Goal: Information Seeking & Learning: Compare options

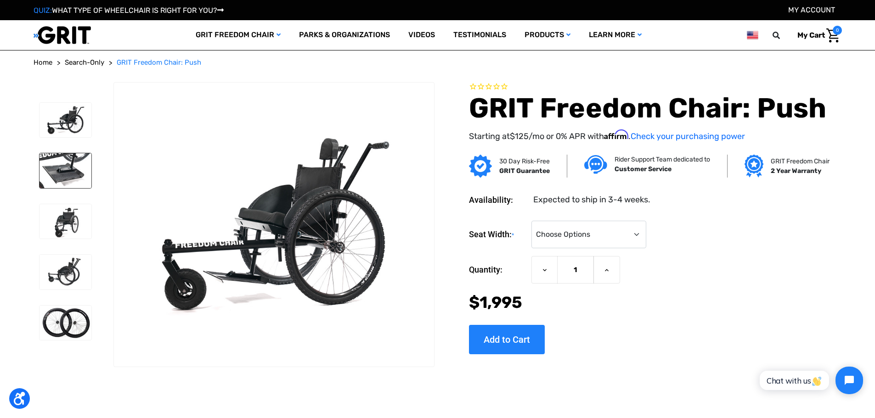
click at [72, 164] on img at bounding box center [66, 170] width 52 height 35
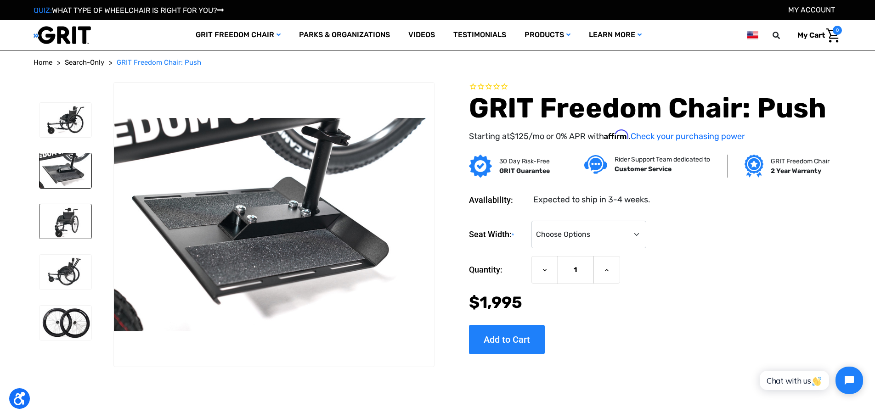
click at [65, 213] on img at bounding box center [66, 221] width 52 height 35
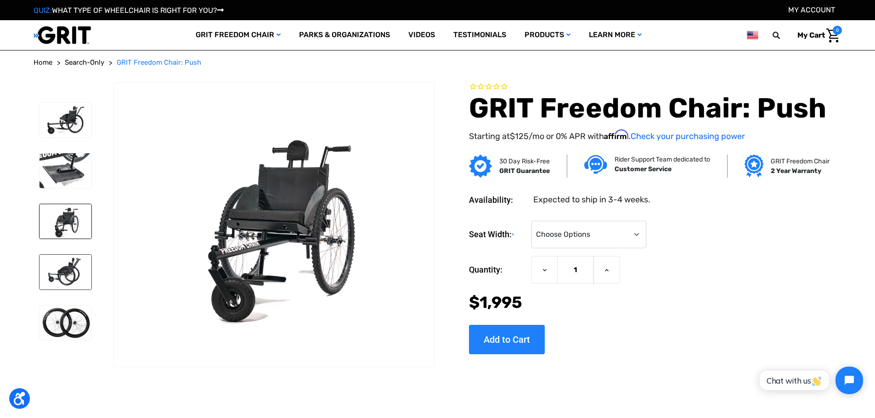
click at [63, 268] on img at bounding box center [66, 272] width 52 height 35
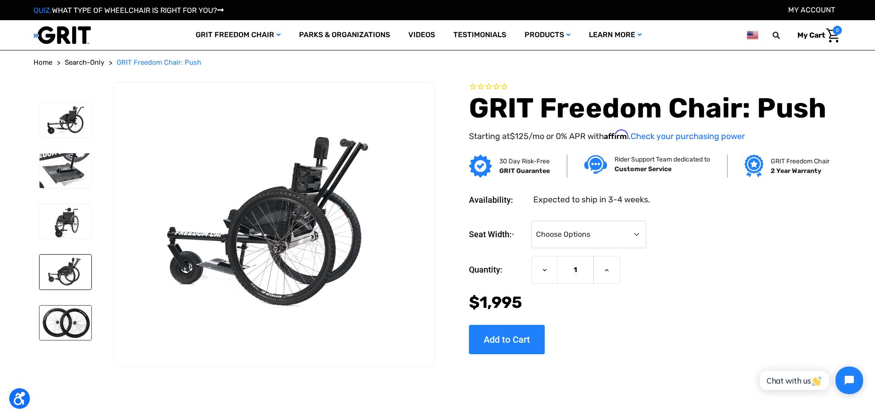
click at [67, 314] on img at bounding box center [66, 323] width 52 height 35
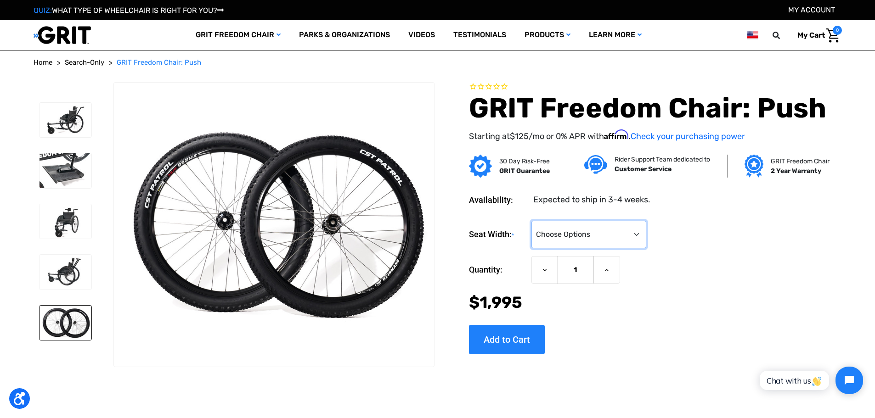
click at [592, 231] on select "Choose Options 16" 18" 20"" at bounding box center [588, 235] width 115 height 28
select select "325"
click at [531, 221] on select "Choose Options 16" 18" 20"" at bounding box center [588, 235] width 115 height 28
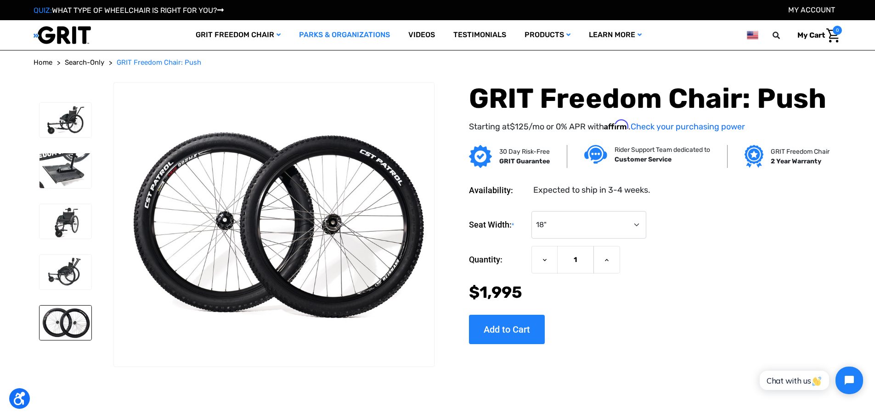
click at [364, 32] on link "Parks & Organizations" at bounding box center [344, 35] width 109 height 30
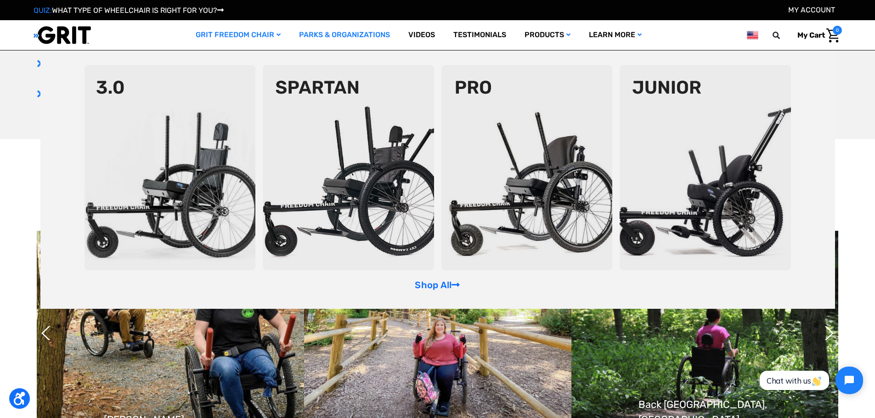
scroll to position [643, 0]
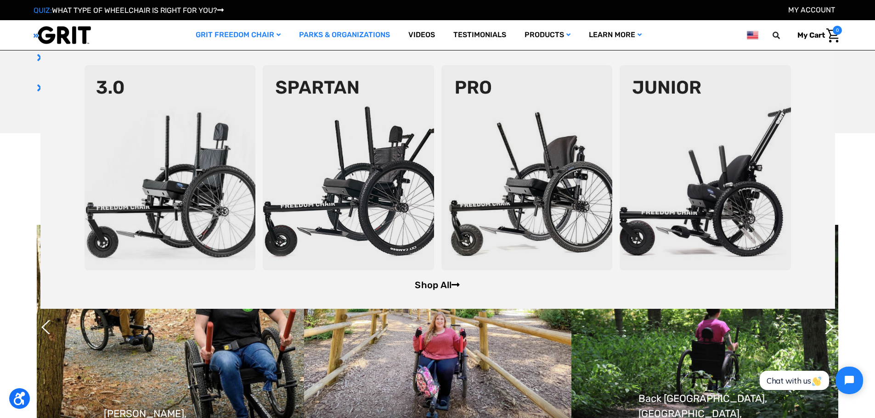
click at [418, 288] on link "Shop All" at bounding box center [437, 285] width 45 height 11
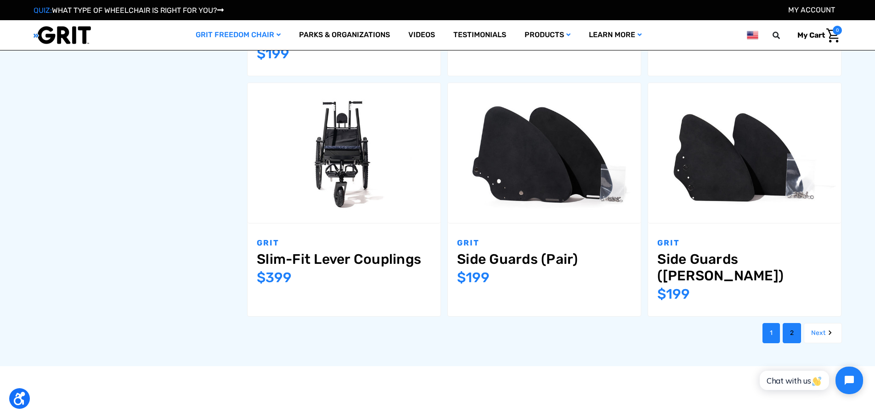
scroll to position [1102, 0]
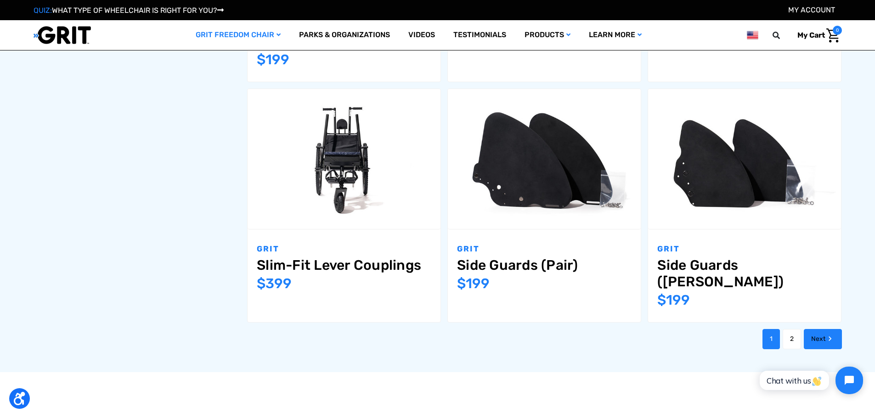
click at [815, 329] on link "Next" at bounding box center [823, 339] width 38 height 20
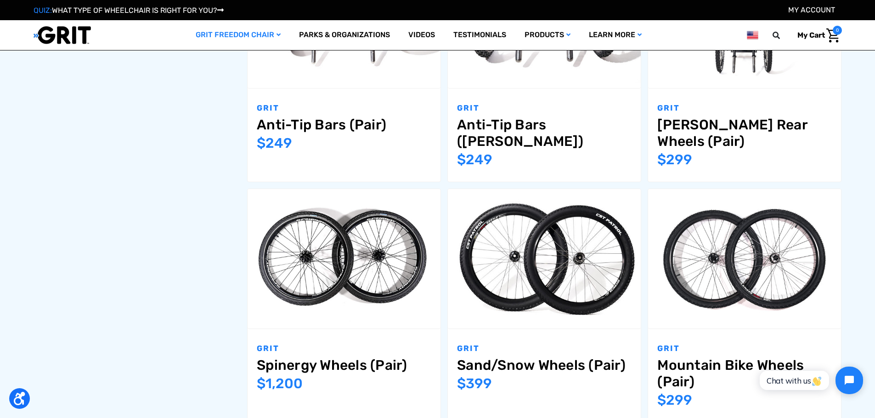
scroll to position [781, 0]
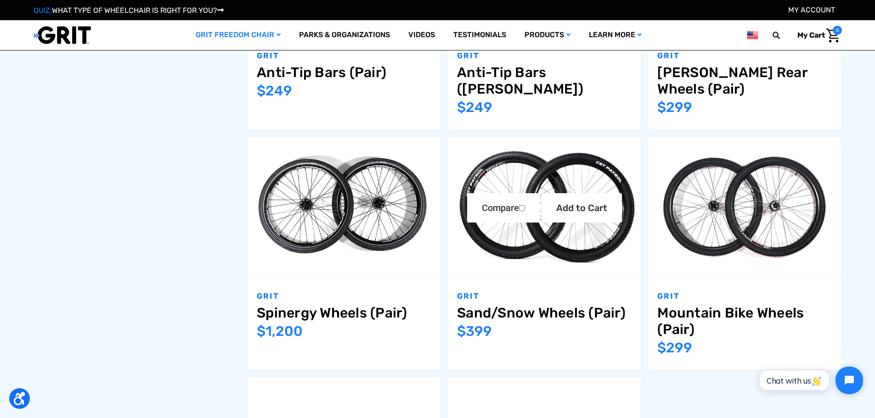
click at [583, 254] on img "Sand/Snow Wheels (Pair),$399.00\a" at bounding box center [544, 206] width 193 height 129
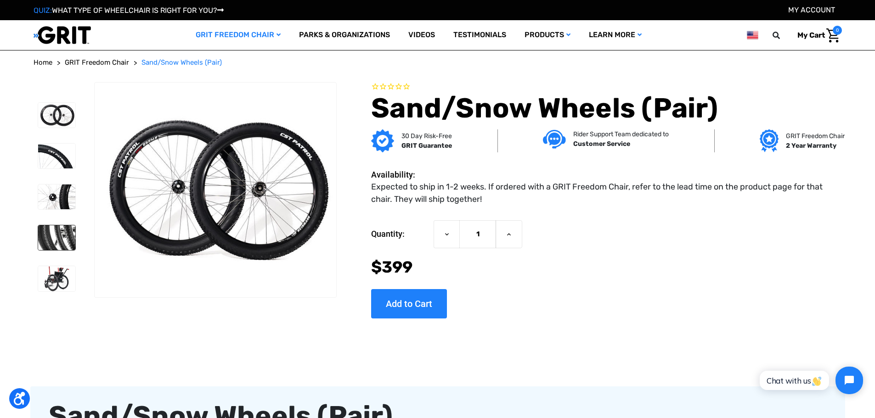
click at [56, 232] on img at bounding box center [56, 238] width 37 height 25
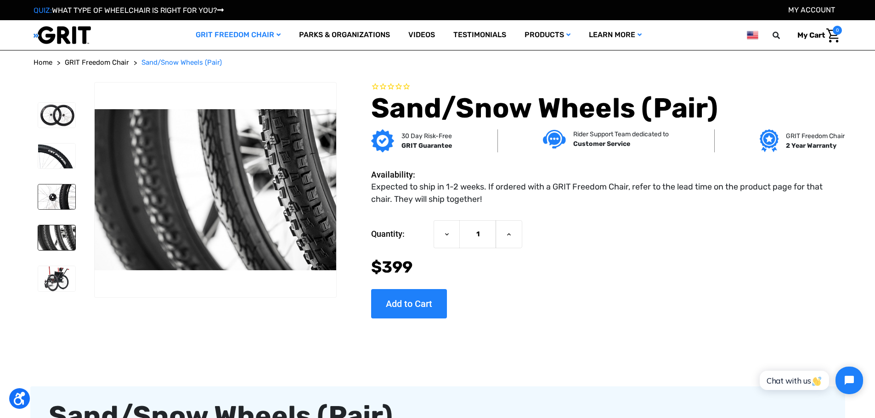
click at [56, 200] on img at bounding box center [56, 197] width 37 height 25
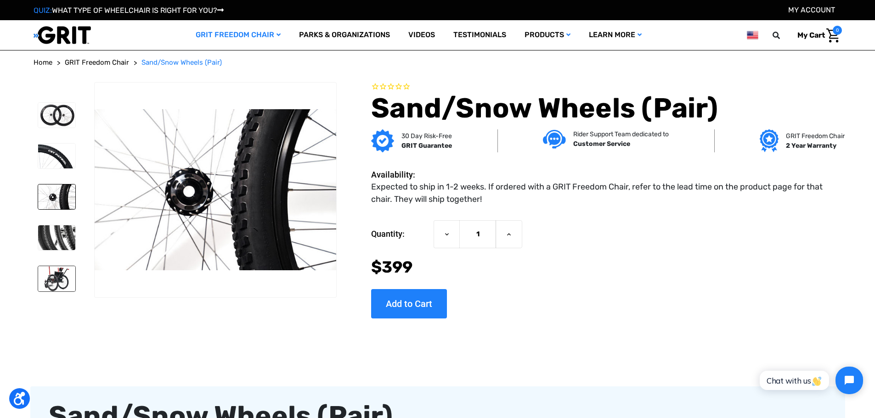
click at [57, 277] on img at bounding box center [56, 278] width 37 height 25
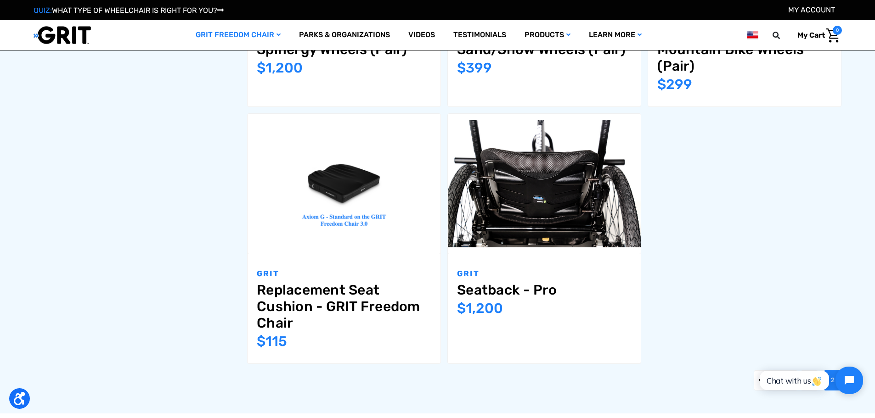
scroll to position [1016, 0]
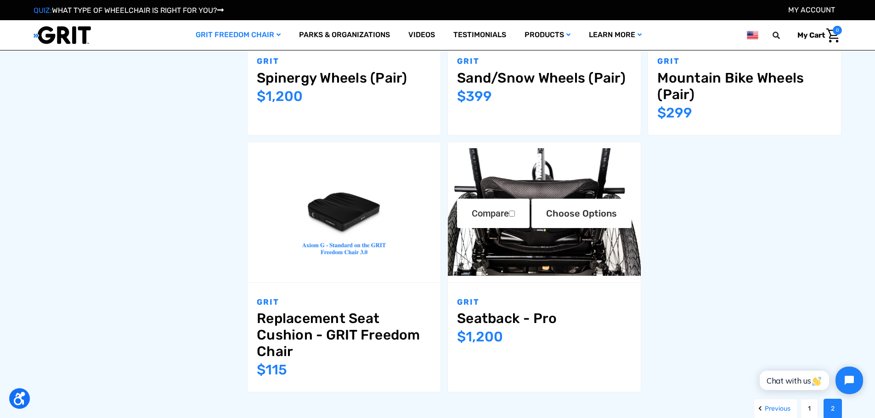
click at [523, 234] on img "Seatback - Pro,$1,200.00\a" at bounding box center [544, 212] width 193 height 128
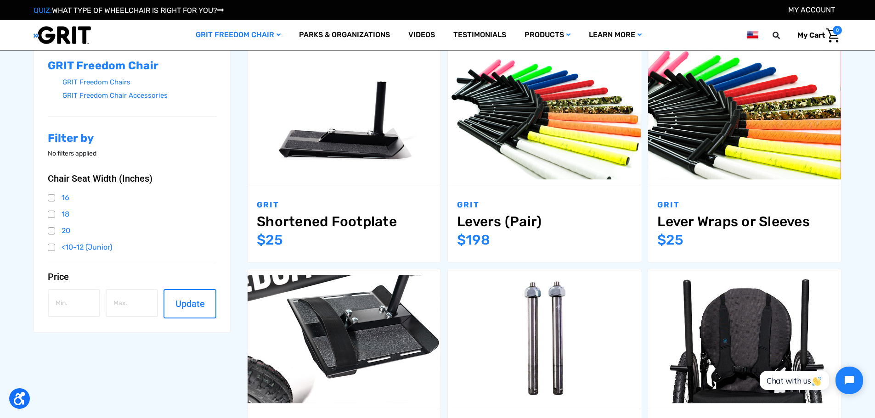
scroll to position [184, 0]
click at [53, 215] on link "18" at bounding box center [132, 214] width 169 height 14
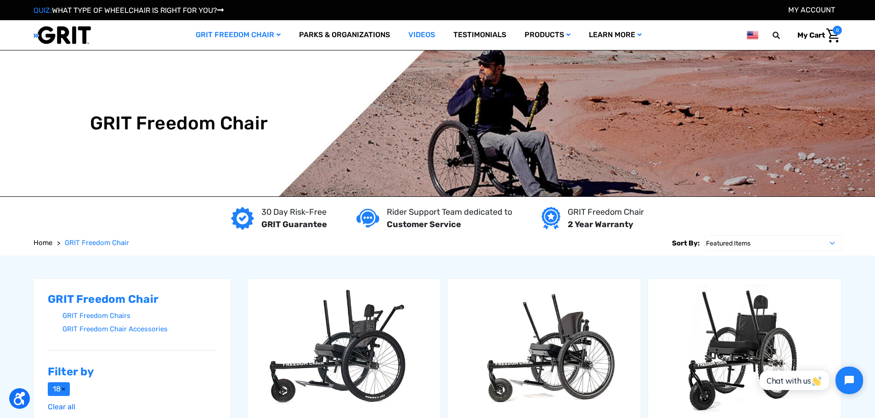
click at [420, 39] on link "Videos" at bounding box center [421, 35] width 45 height 30
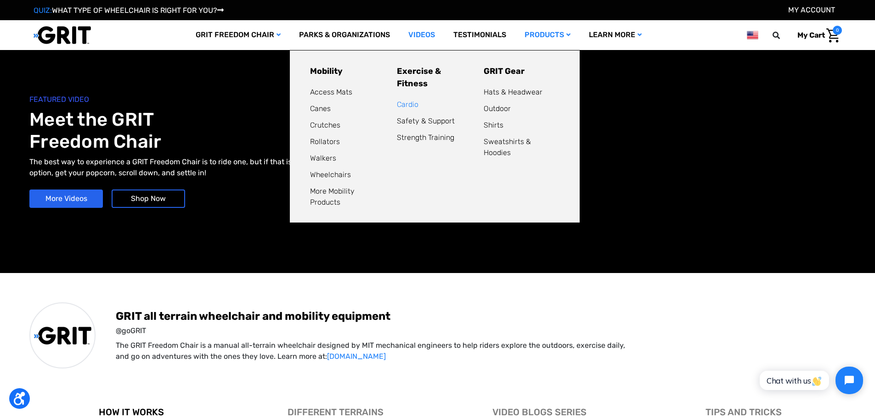
click at [410, 100] on link "Cardio" at bounding box center [408, 104] width 22 height 9
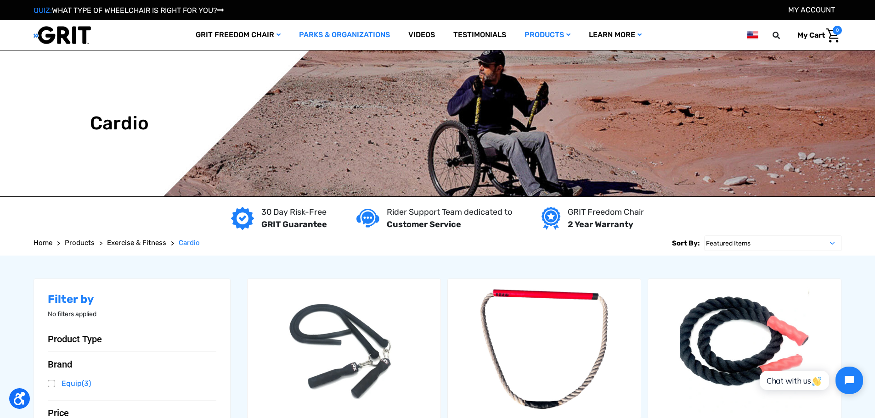
click at [308, 38] on link "Parks & Organizations" at bounding box center [344, 35] width 109 height 30
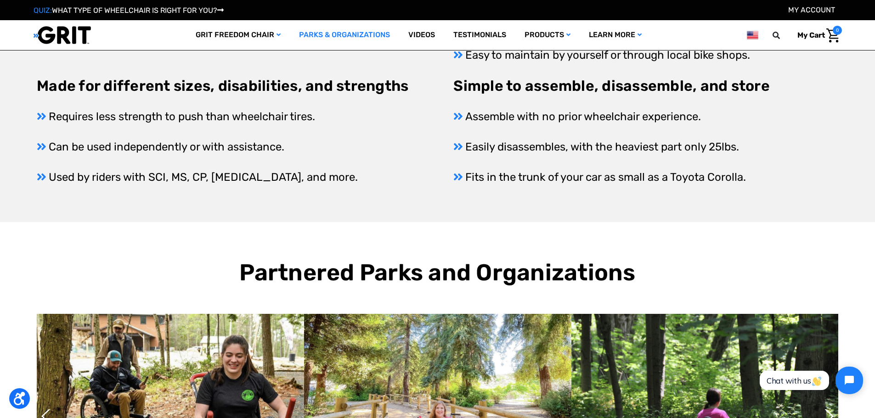
scroll to position [551, 0]
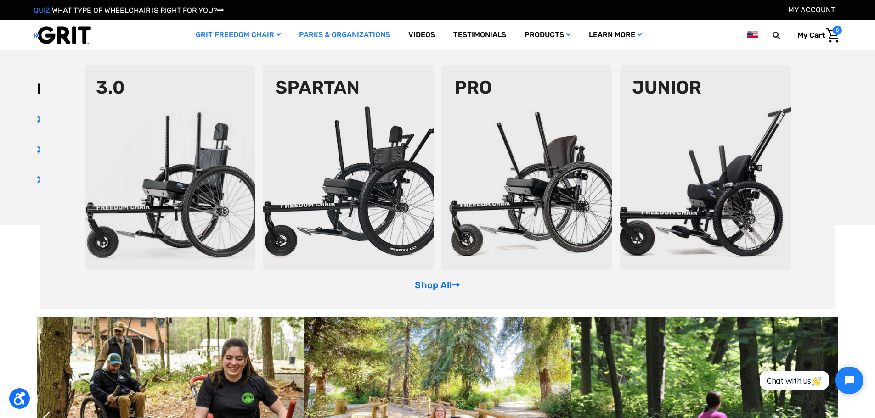
click at [493, 190] on img at bounding box center [526, 167] width 171 height 205
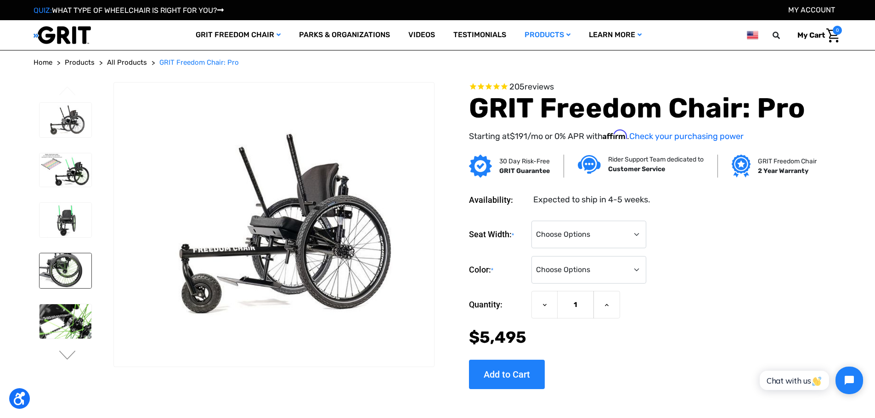
click at [68, 264] on img at bounding box center [66, 271] width 52 height 35
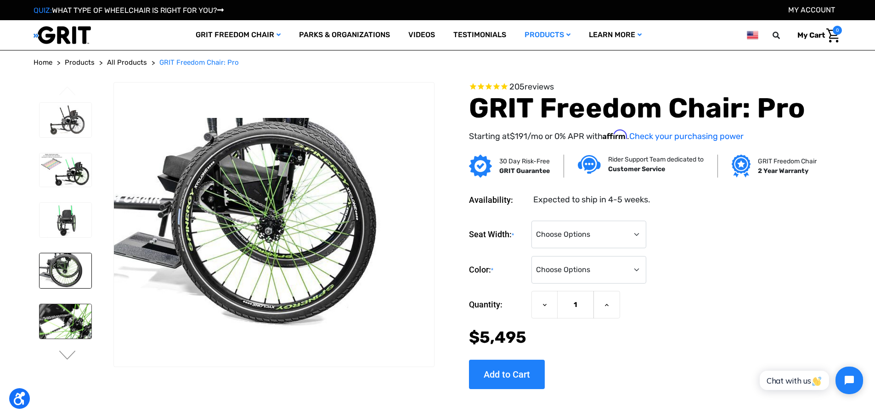
click at [67, 315] on img at bounding box center [66, 322] width 52 height 35
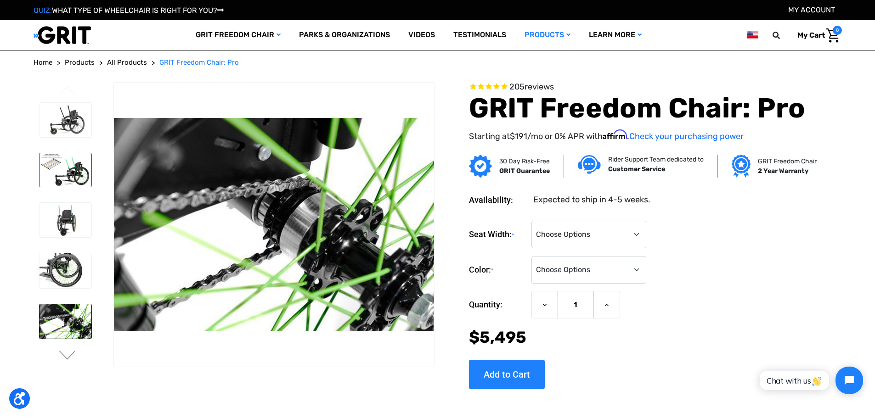
click at [68, 176] on img at bounding box center [66, 170] width 52 height 34
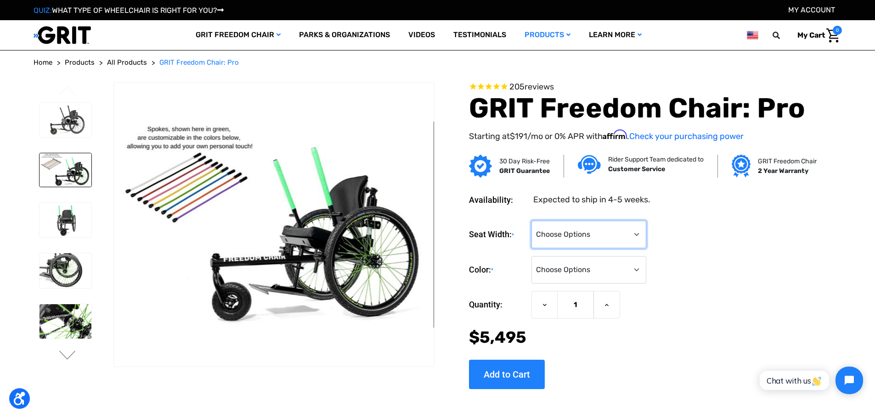
click at [635, 231] on select "Choose Options 16" 18" 20"" at bounding box center [588, 235] width 115 height 28
select select "325"
click at [531, 221] on select "Choose Options 16" 18" 20"" at bounding box center [588, 235] width 115 height 28
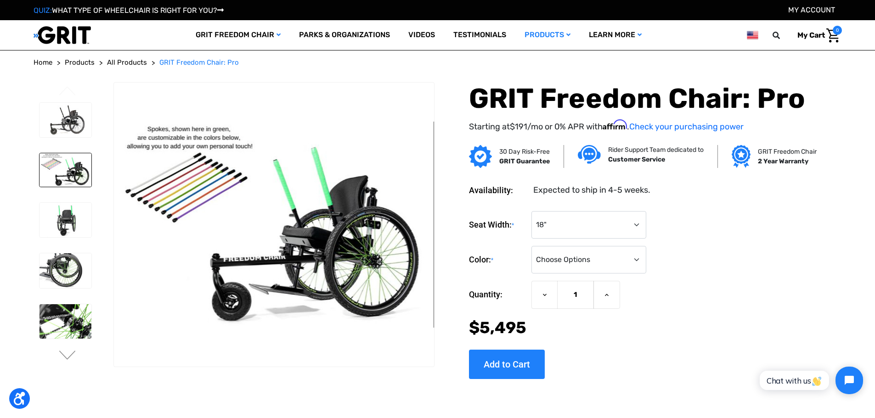
click at [552, 275] on form "Seat Width: * Choose Options 16" 18" 20" Color: * Choose Options Black Blue Gre…" at bounding box center [641, 275] width 344 height 129
click at [551, 265] on select "Choose Options Black Blue Green Orange Pink Purple Red White Yellow" at bounding box center [588, 260] width 115 height 28
select select "329"
click at [531, 246] on select "Choose Options Black Blue Green Orange Pink Purple Red White Yellow" at bounding box center [588, 260] width 115 height 28
click at [521, 369] on input "Add to Cart" at bounding box center [507, 364] width 76 height 29
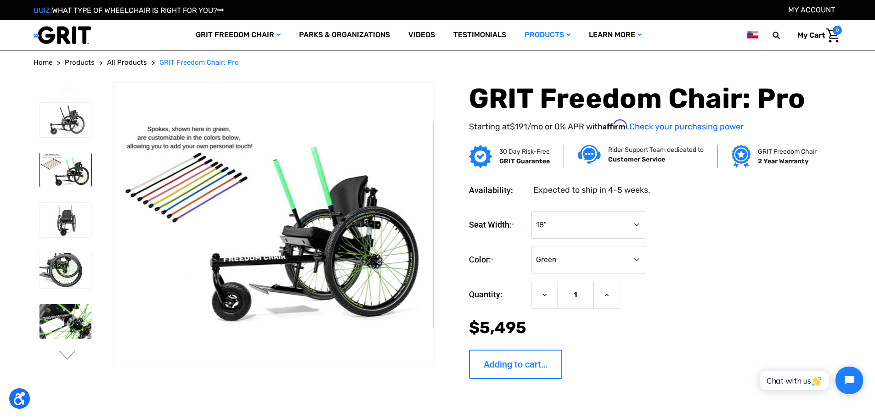
type input "Add to Cart"
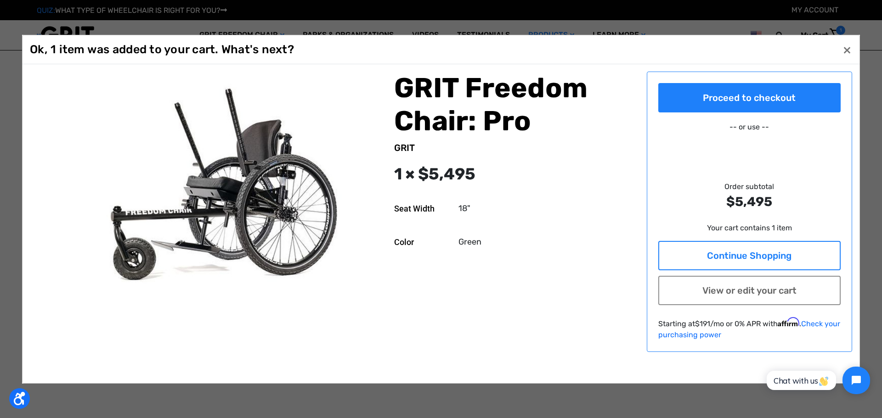
click at [769, 261] on link "Continue Shopping" at bounding box center [749, 255] width 183 height 29
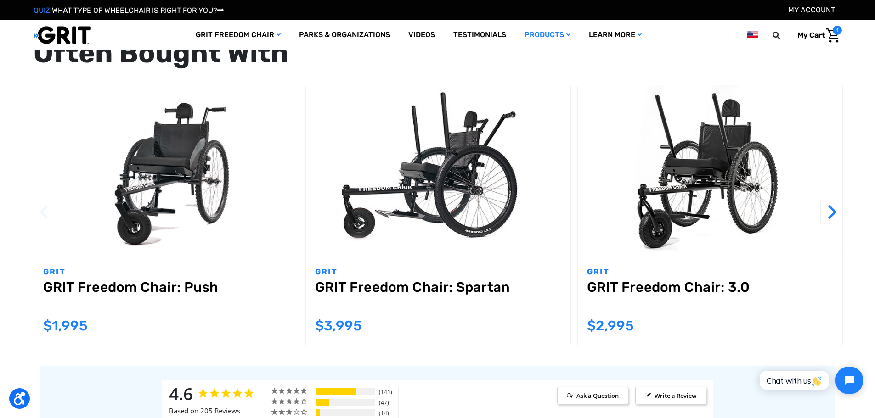
scroll to position [919, 0]
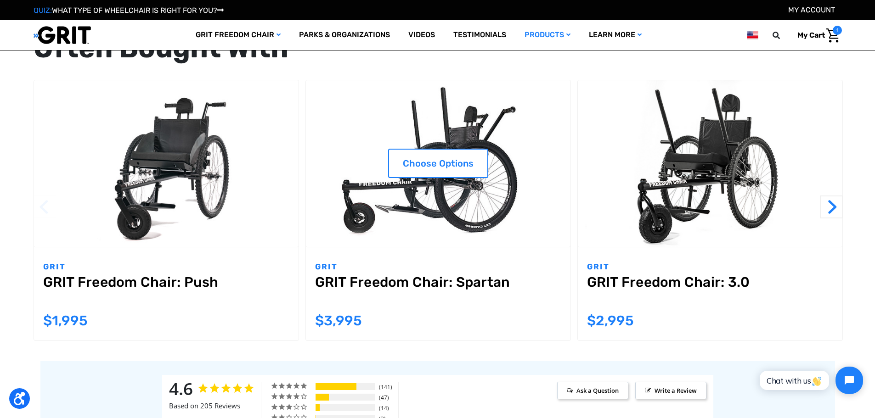
click at [453, 210] on img "GRIT Freedom Chair: Spartan,$3,995.00\a" at bounding box center [438, 163] width 265 height 167
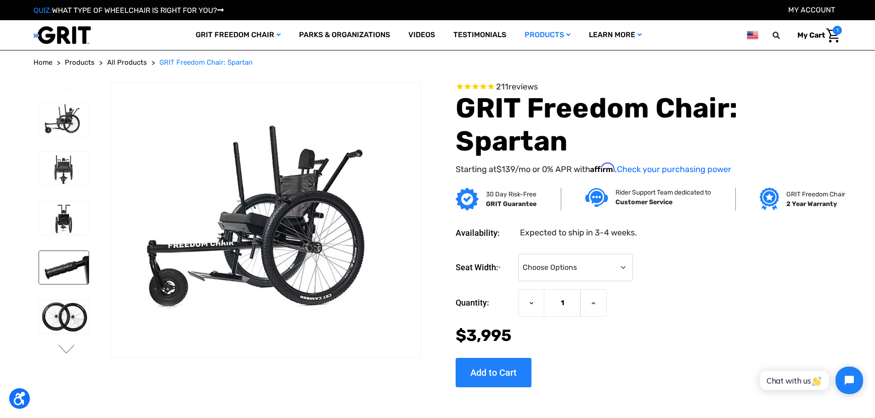
click at [60, 273] on img at bounding box center [64, 268] width 50 height 34
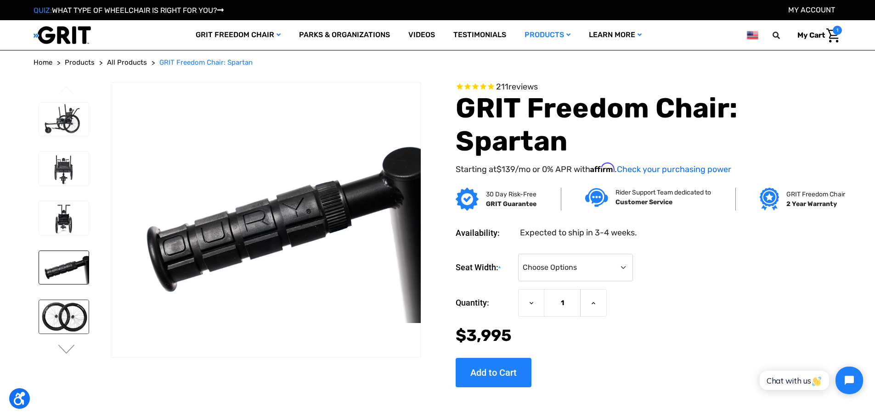
click at [62, 318] on img at bounding box center [64, 317] width 50 height 34
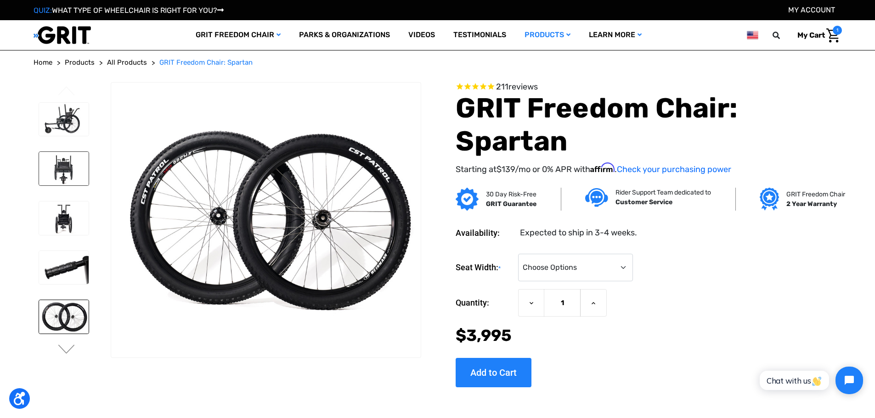
click at [68, 164] on img at bounding box center [64, 169] width 50 height 34
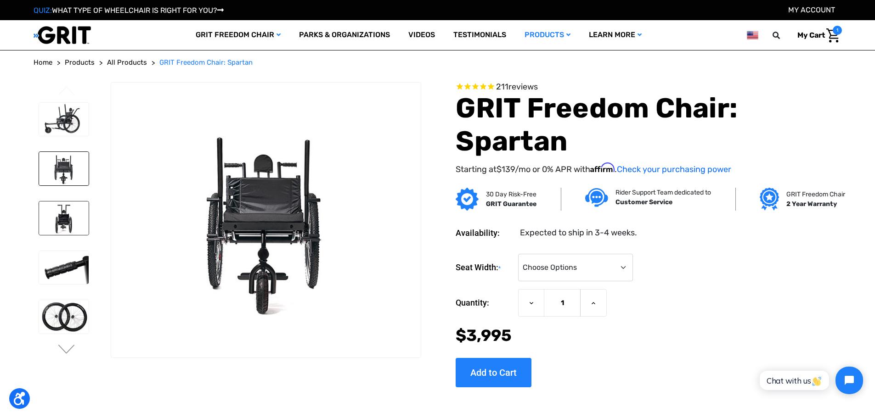
click at [54, 219] on img at bounding box center [64, 219] width 50 height 34
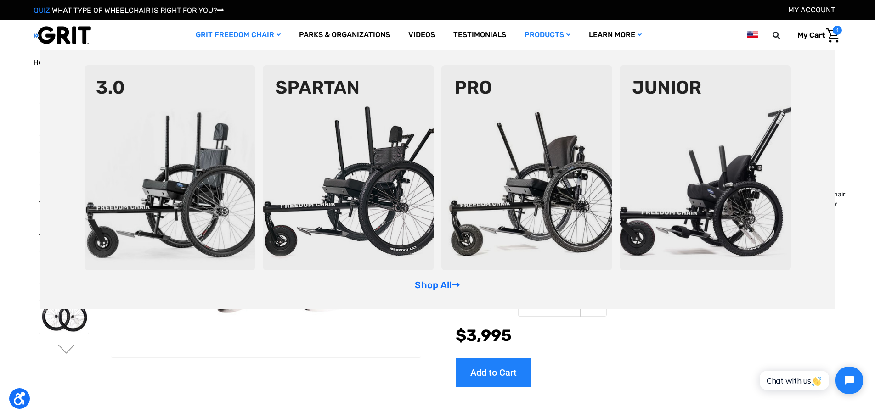
click at [674, 216] on img at bounding box center [705, 167] width 171 height 205
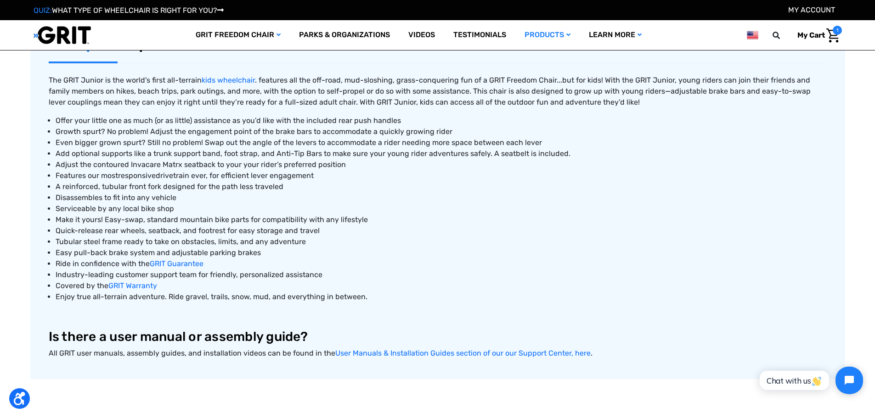
scroll to position [276, 0]
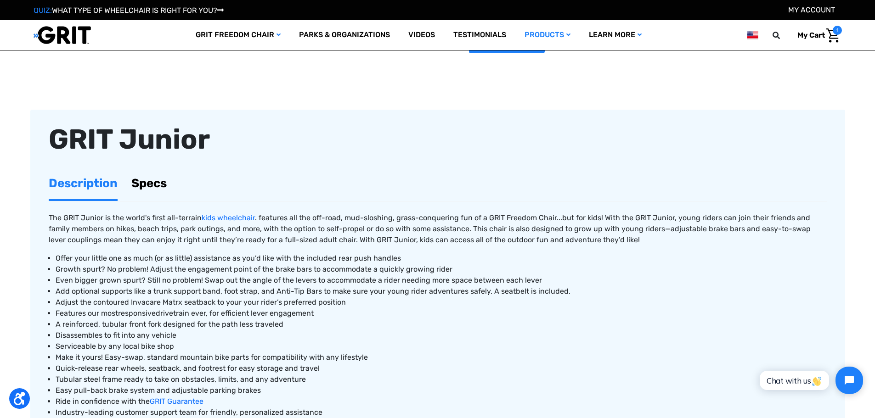
click at [161, 183] on link "Specs" at bounding box center [148, 184] width 35 height 32
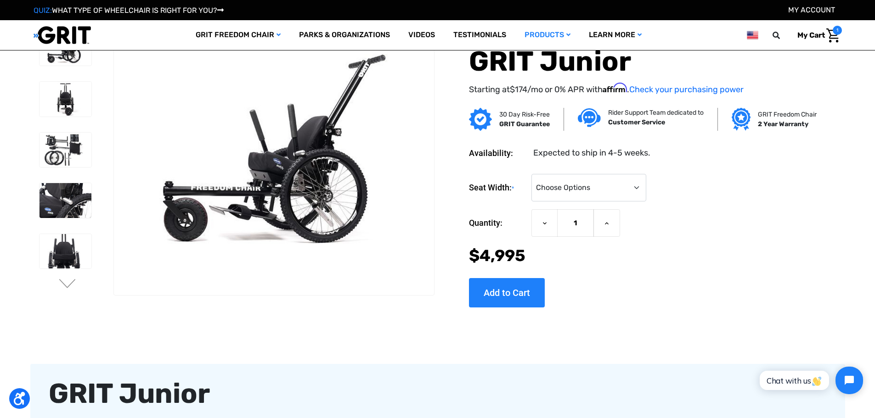
scroll to position [0, 0]
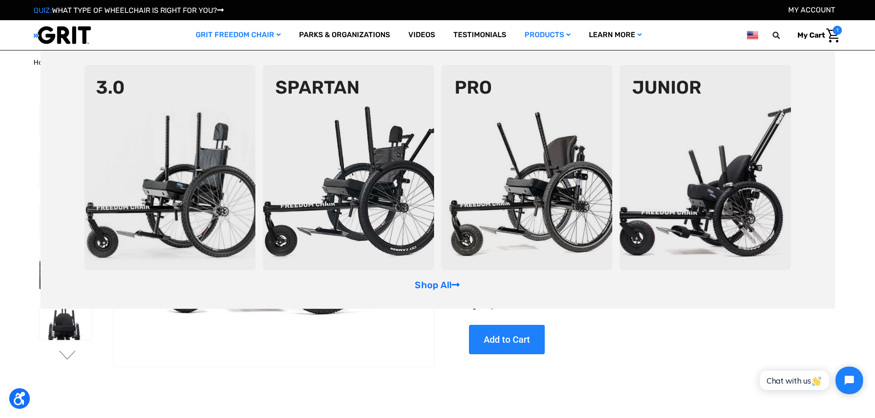
click at [194, 200] on img at bounding box center [170, 167] width 171 height 205
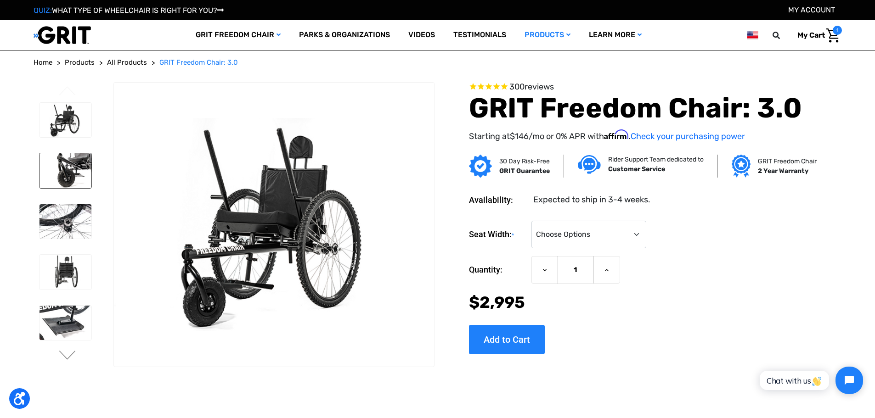
click at [76, 173] on img at bounding box center [66, 170] width 52 height 35
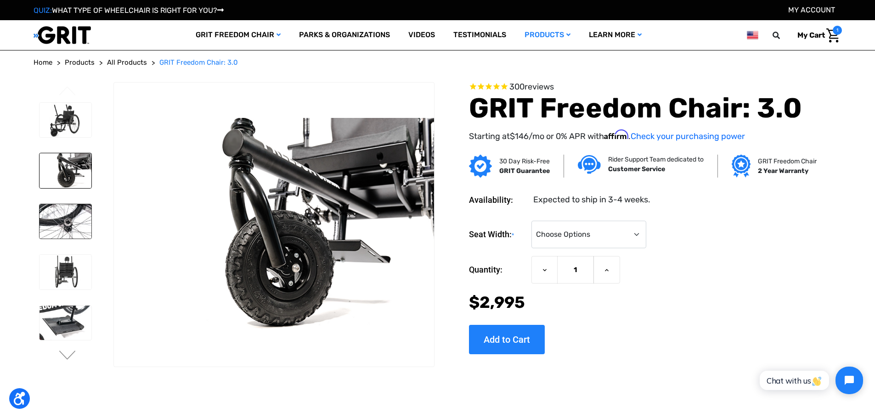
click at [74, 232] on img at bounding box center [66, 221] width 52 height 35
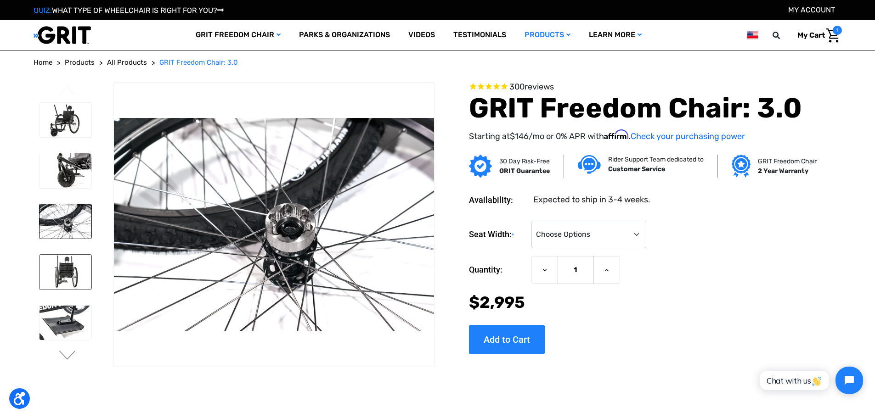
click at [73, 268] on img at bounding box center [66, 272] width 52 height 35
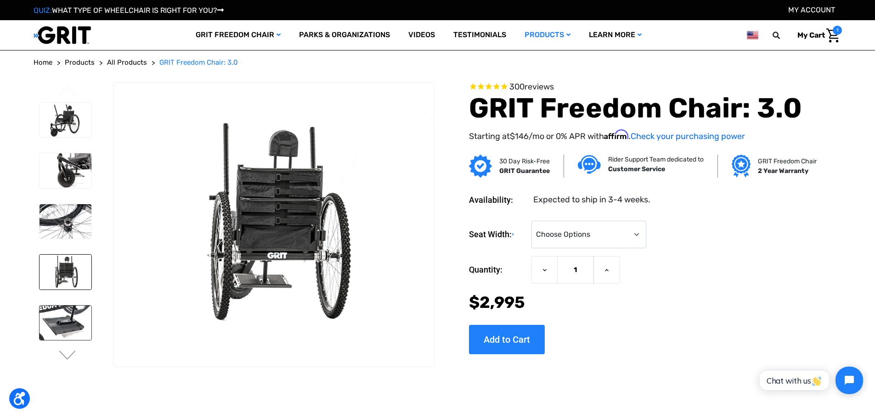
click at [71, 308] on img at bounding box center [66, 323] width 52 height 35
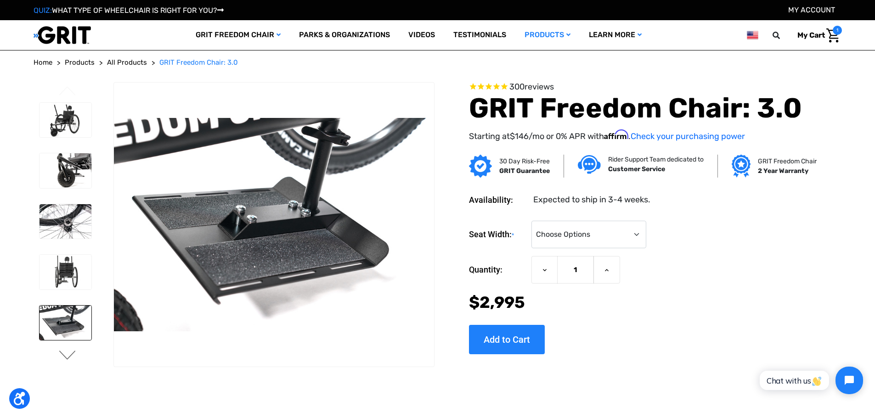
click at [69, 355] on button "Next" at bounding box center [67, 356] width 19 height 11
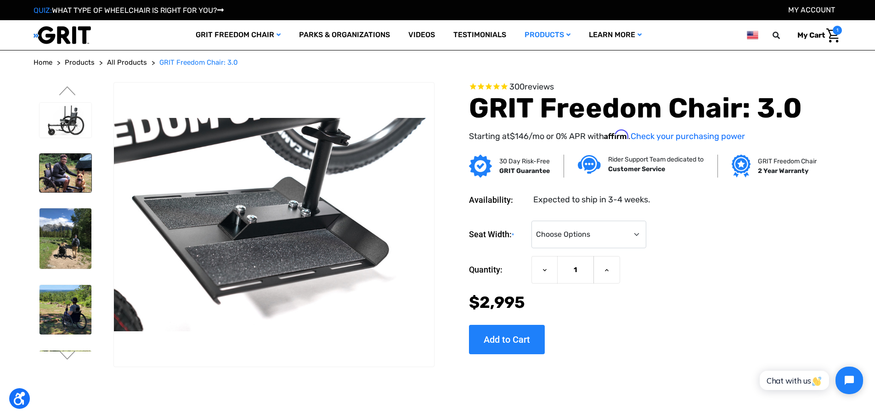
click at [61, 167] on img at bounding box center [66, 173] width 52 height 39
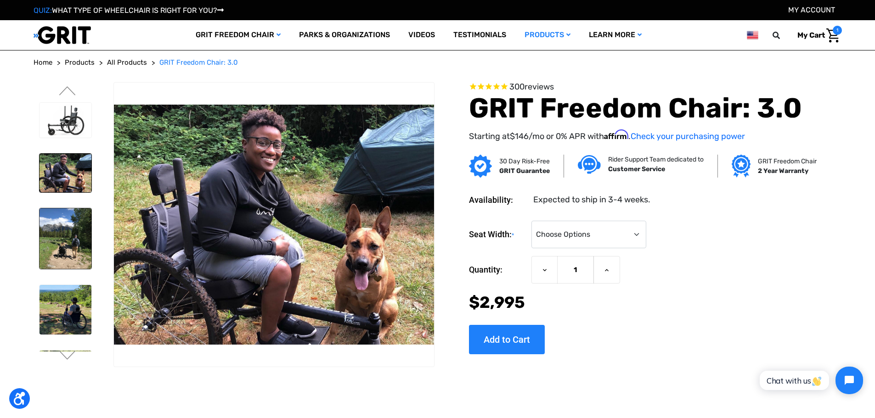
click at [61, 232] on img at bounding box center [66, 239] width 52 height 61
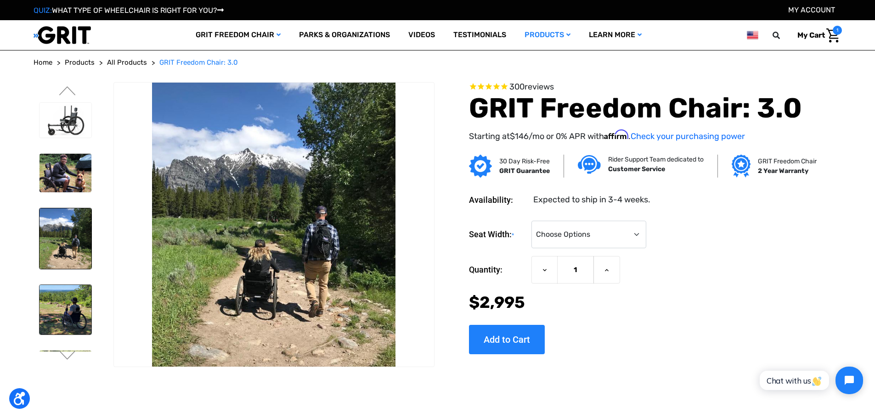
click at [66, 312] on img at bounding box center [66, 309] width 52 height 49
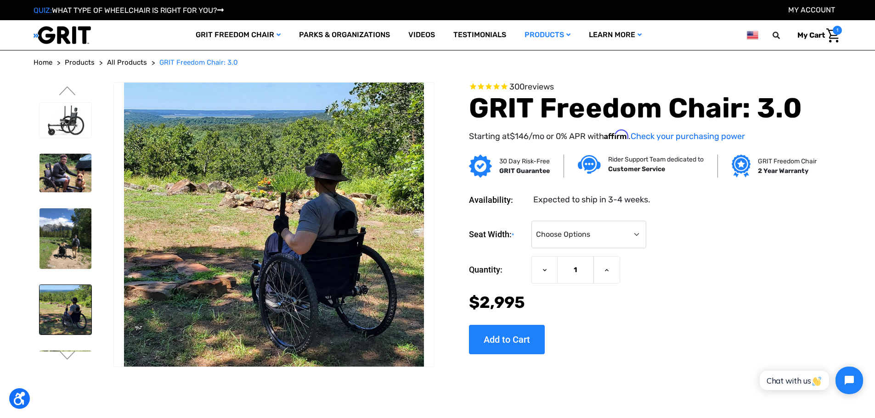
click at [139, 62] on span "All Products" at bounding box center [127, 62] width 40 height 8
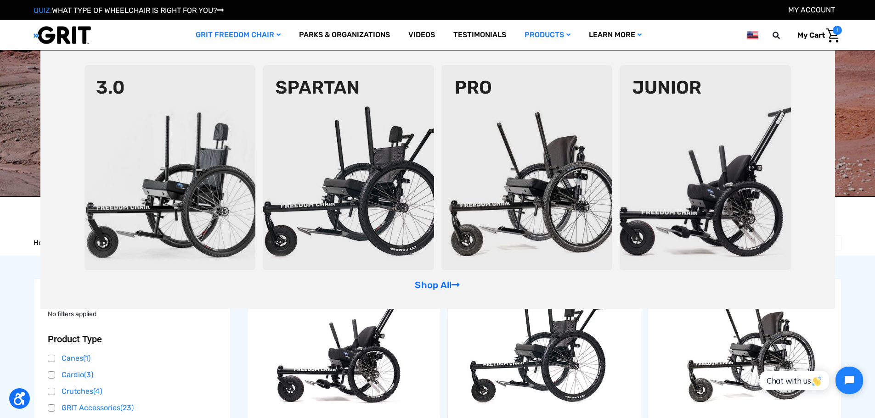
click at [383, 211] on img at bounding box center [348, 167] width 171 height 205
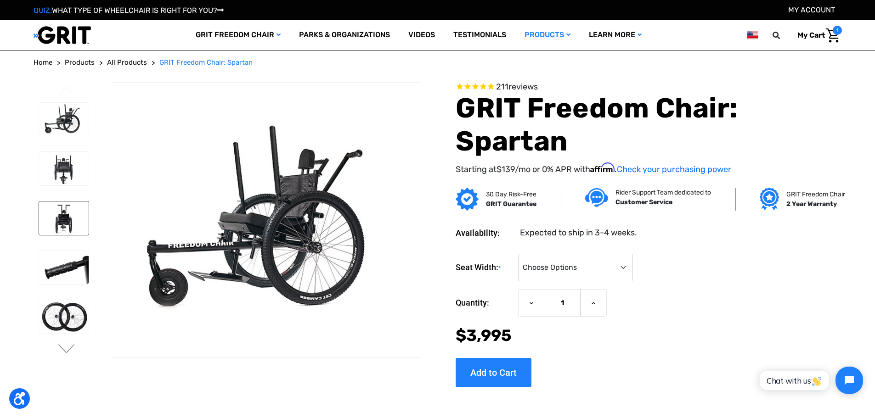
click at [56, 208] on img at bounding box center [64, 219] width 50 height 34
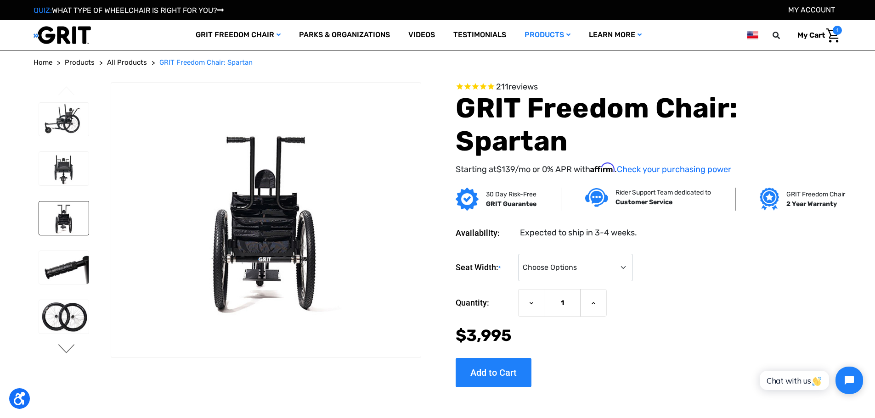
click at [62, 346] on button "Next" at bounding box center [66, 349] width 19 height 11
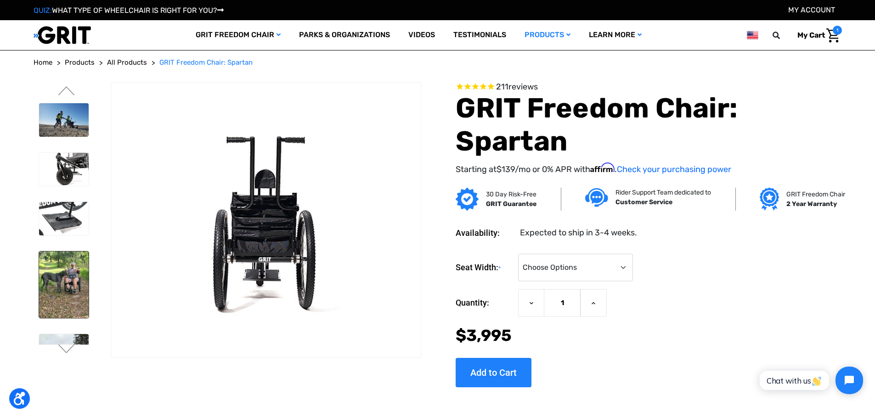
click at [61, 300] on img at bounding box center [64, 285] width 50 height 67
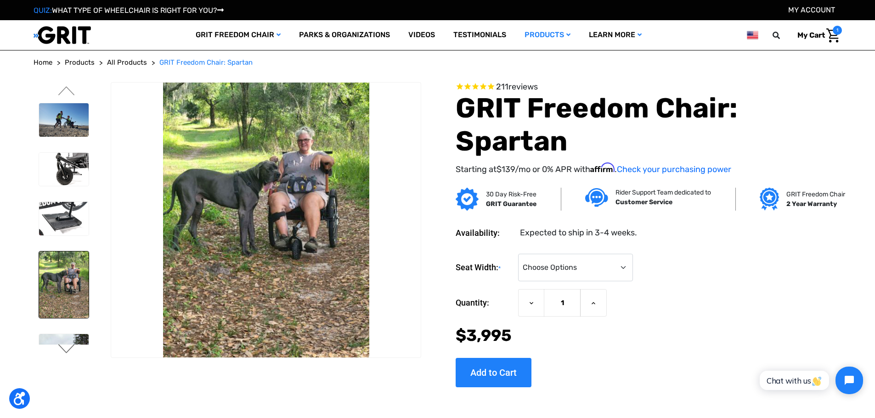
click at [65, 349] on button "Next" at bounding box center [66, 349] width 19 height 11
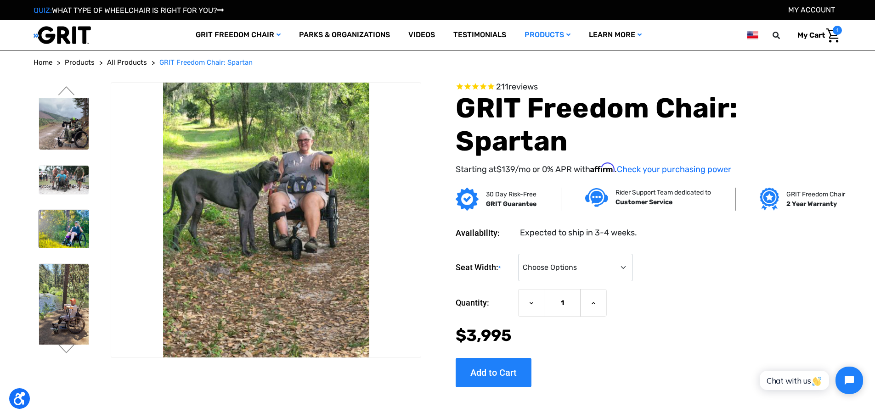
click at [68, 238] on img at bounding box center [64, 229] width 50 height 38
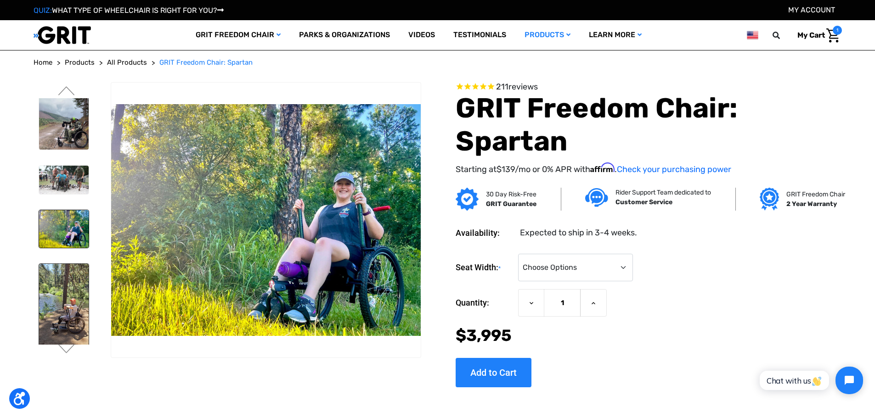
click at [70, 309] on img at bounding box center [64, 315] width 50 height 103
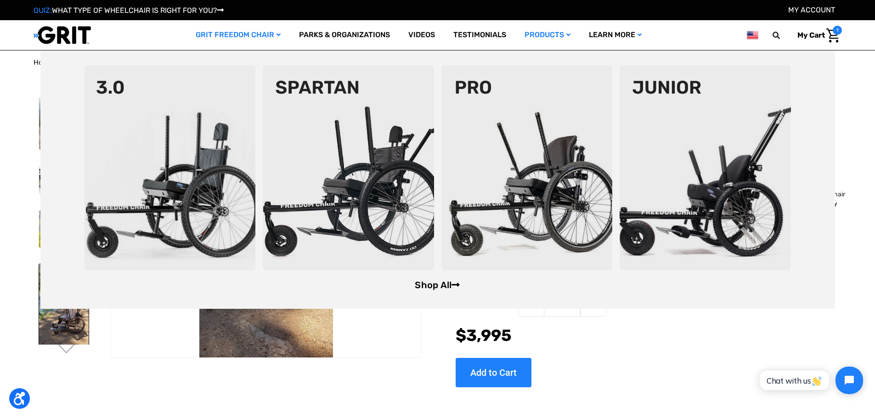
click at [437, 283] on link "Shop All" at bounding box center [437, 285] width 45 height 11
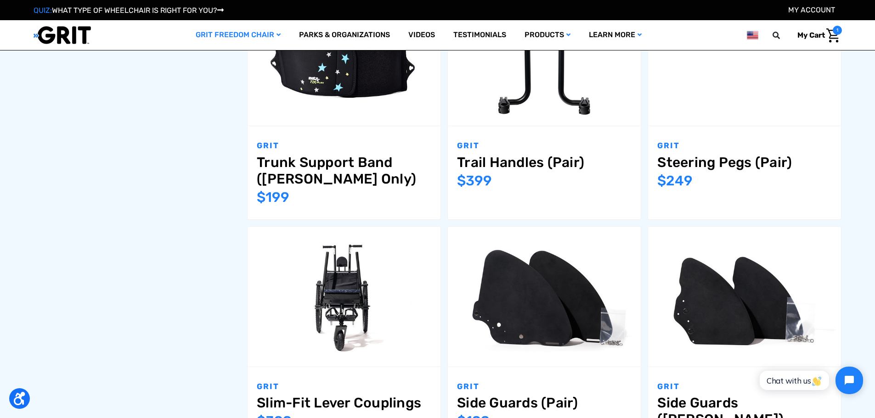
scroll to position [1056, 0]
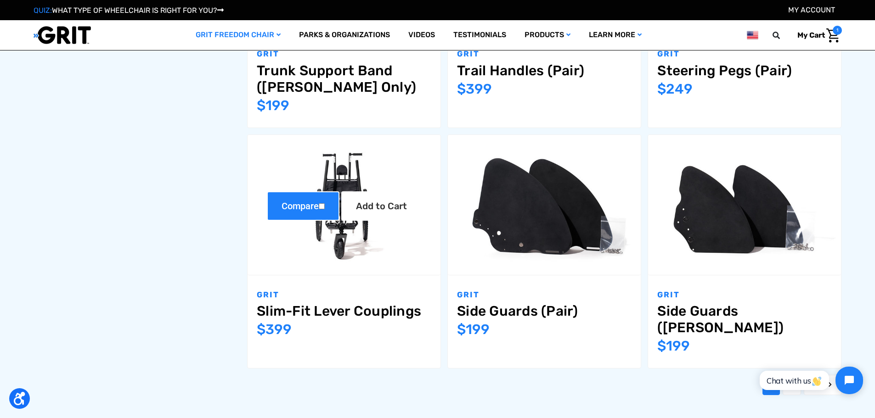
click at [335, 211] on label "Compare" at bounding box center [303, 206] width 73 height 29
click at [325, 209] on input "Compare" at bounding box center [322, 206] width 6 height 6
click at [322, 206] on input "Compare" at bounding box center [322, 206] width 6 height 6
checkbox input "false"
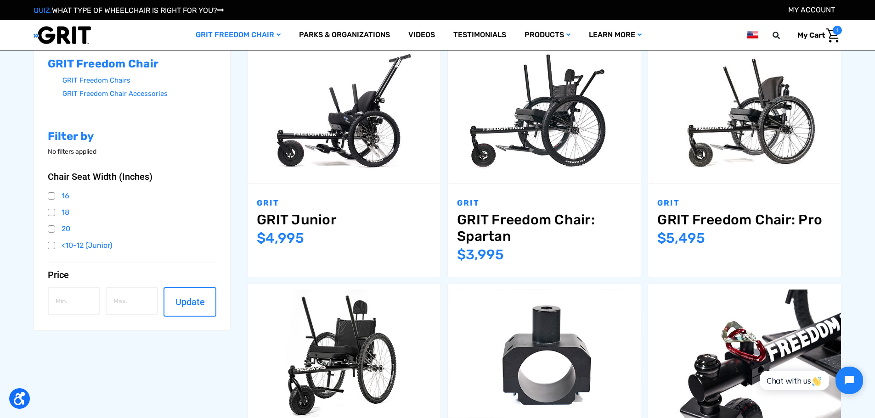
scroll to position [184, 0]
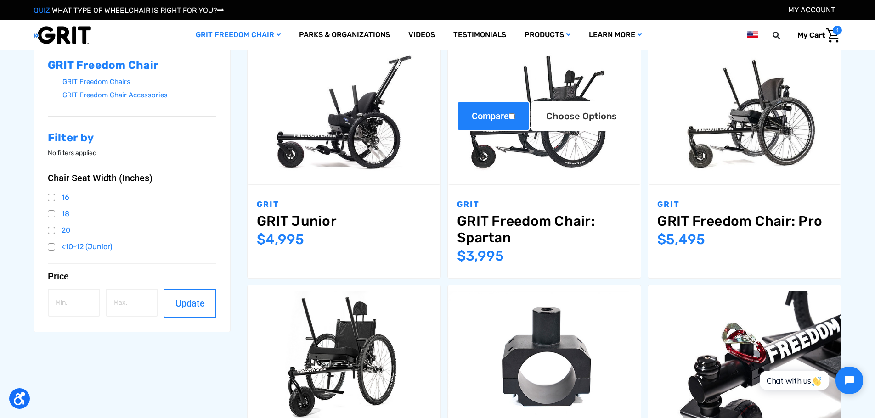
click at [514, 116] on input "Compare" at bounding box center [512, 116] width 6 height 6
checkbox input "true"
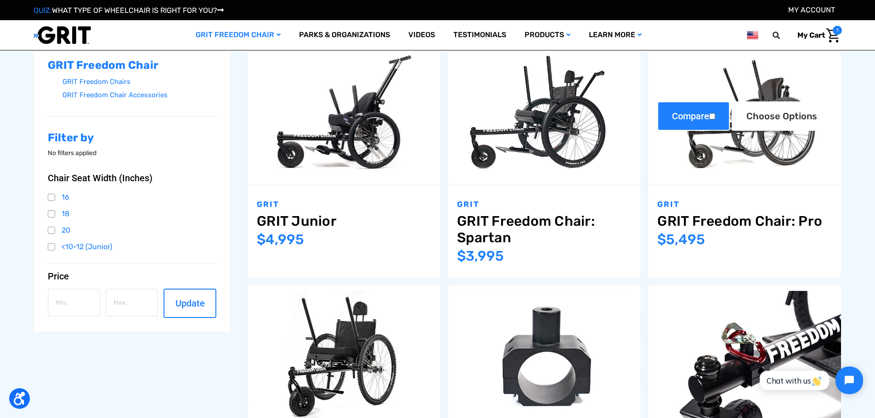
click at [714, 117] on input "Compare" at bounding box center [712, 116] width 6 height 6
checkbox input "true"
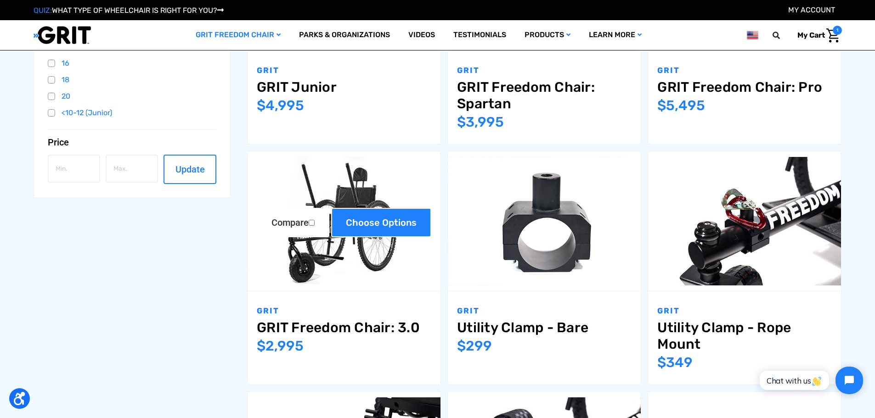
scroll to position [322, 0]
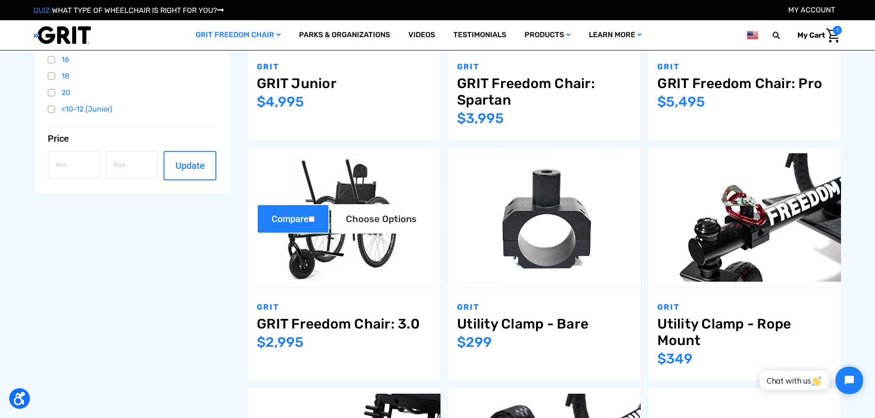
click at [307, 218] on label "Compare" at bounding box center [293, 218] width 73 height 29
click at [309, 218] on input "Compare" at bounding box center [312, 219] width 6 height 6
checkbox input "true"
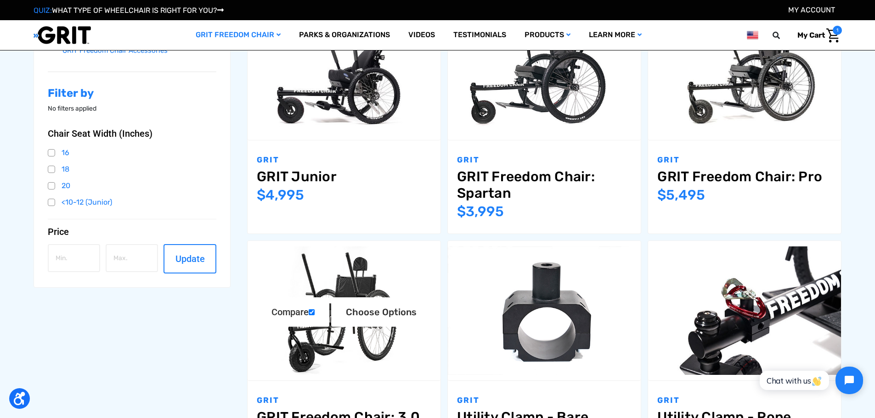
scroll to position [230, 0]
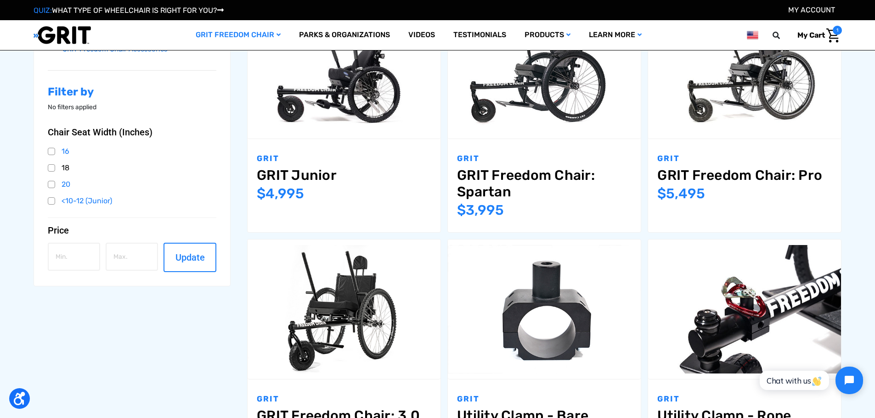
click at [52, 167] on link "18" at bounding box center [132, 168] width 169 height 14
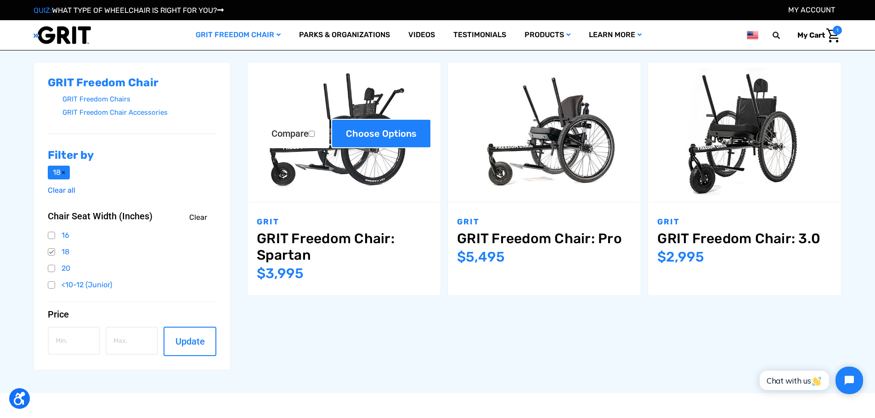
scroll to position [184, 0]
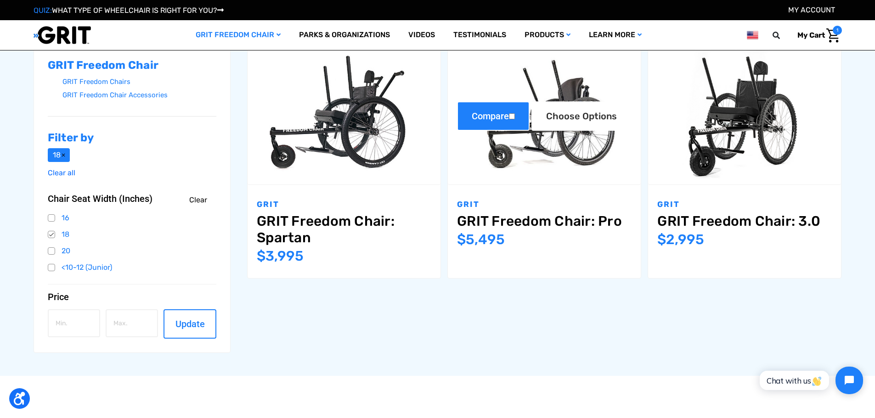
click at [513, 117] on input "Compare" at bounding box center [512, 116] width 6 height 6
checkbox input "true"
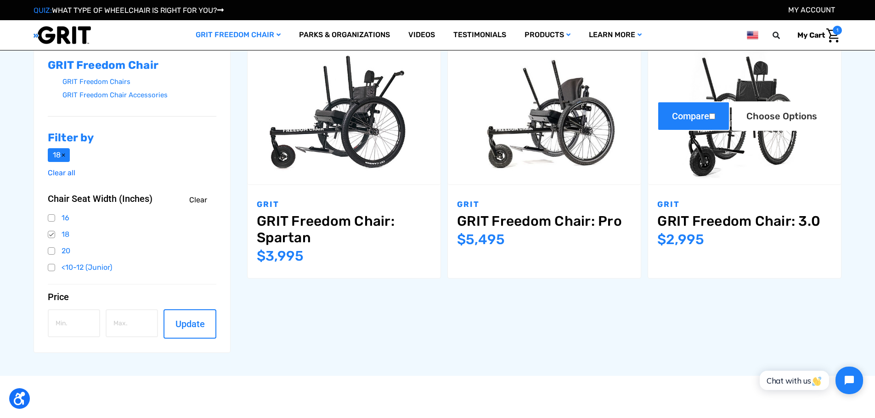
click at [711, 116] on input "Compare" at bounding box center [712, 116] width 6 height 6
checkbox input "true"
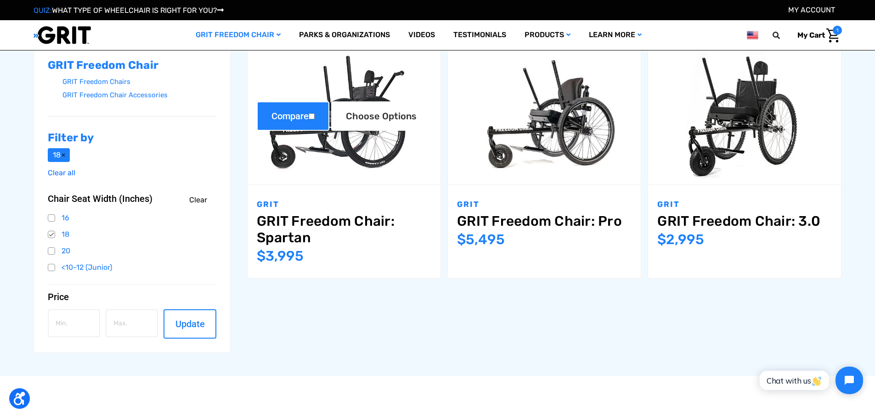
click at [315, 117] on input "Compare" at bounding box center [312, 116] width 6 height 6
checkbox input "true"
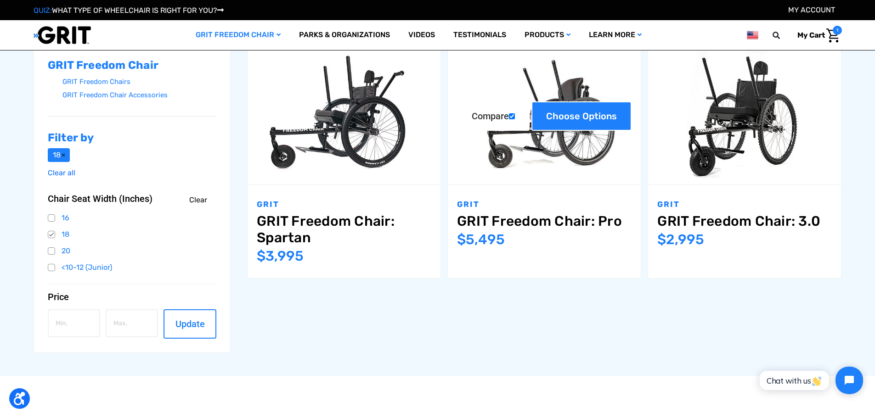
click at [577, 120] on link "Choose Options" at bounding box center [581, 116] width 100 height 29
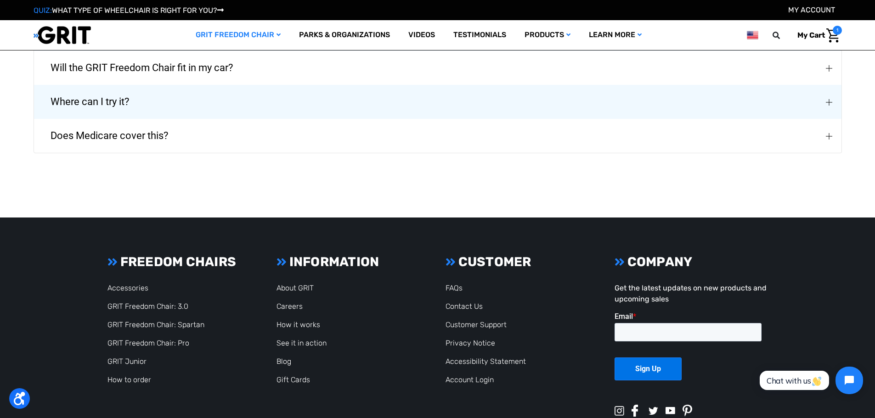
scroll to position [873, 0]
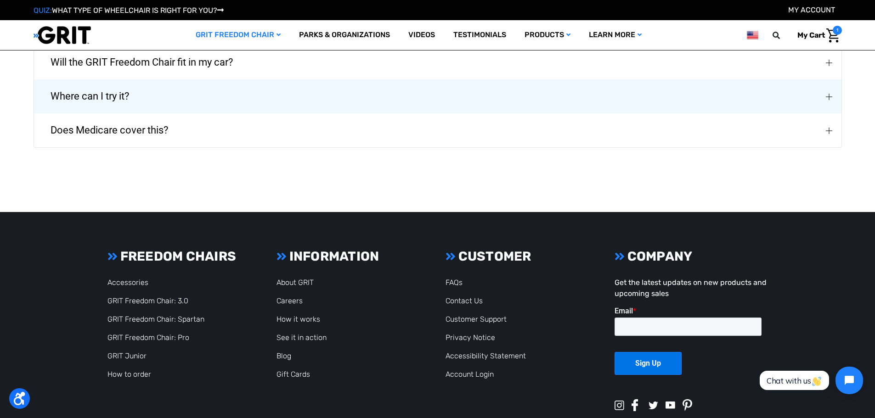
click at [259, 133] on button "Does Medicare cover this?" at bounding box center [437, 130] width 807 height 34
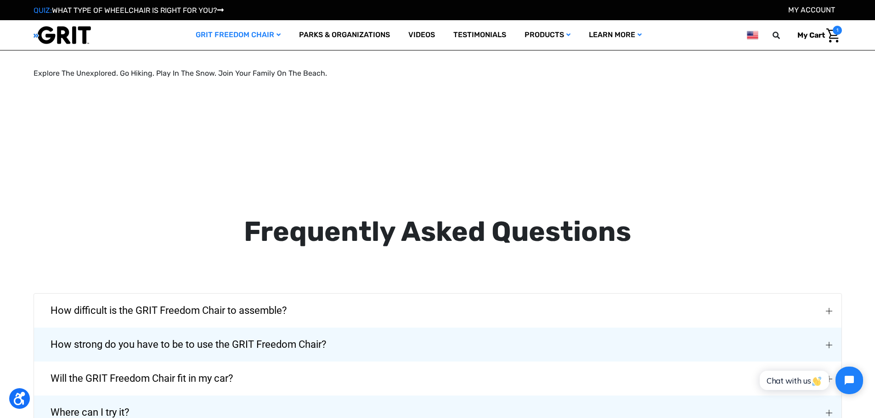
scroll to position [627, 0]
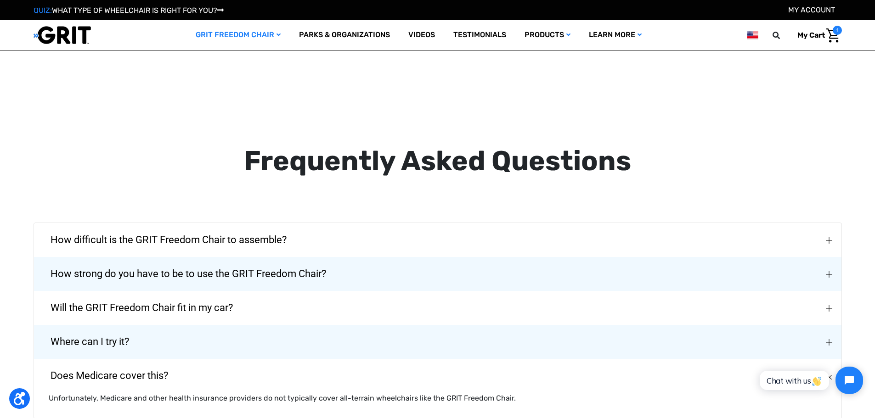
click at [222, 243] on span "How difficult is the GRIT Freedom Chair to assemble?" at bounding box center [169, 240] width 264 height 33
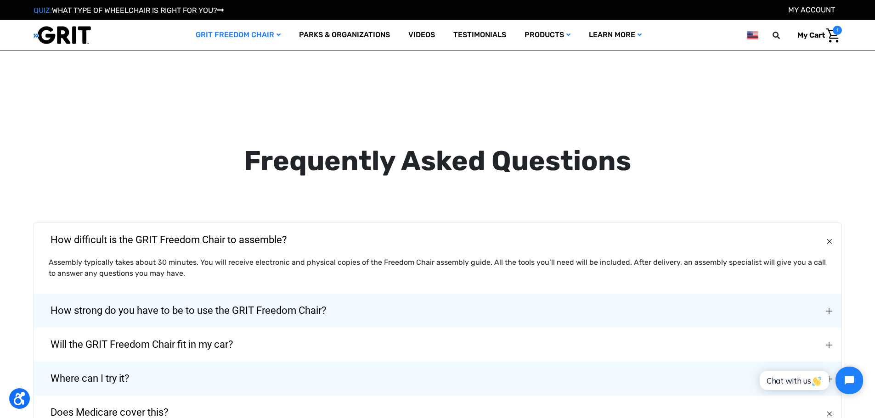
click at [182, 313] on span "How strong do you have to be to use the GRIT Freedom Chair?" at bounding box center [188, 310] width 303 height 33
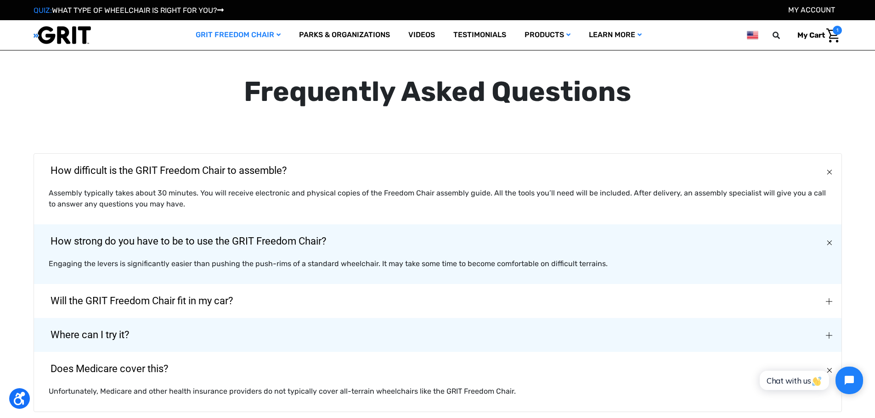
scroll to position [719, 0]
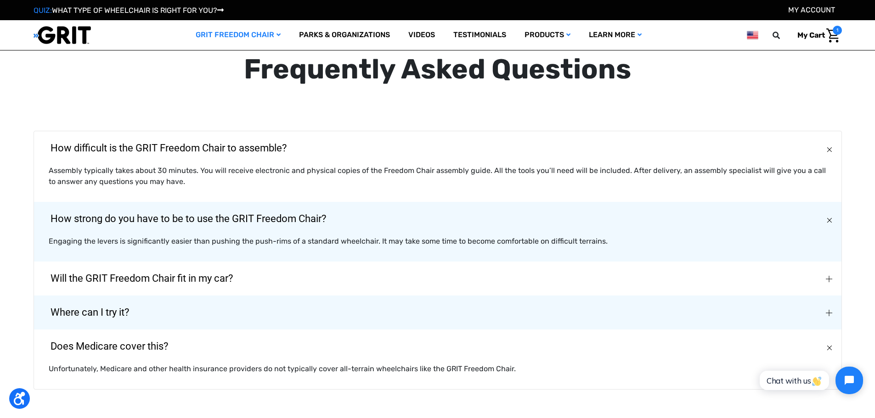
click at [95, 279] on span "Will the GRIT Freedom Chair fit in my car?" at bounding box center [142, 278] width 210 height 33
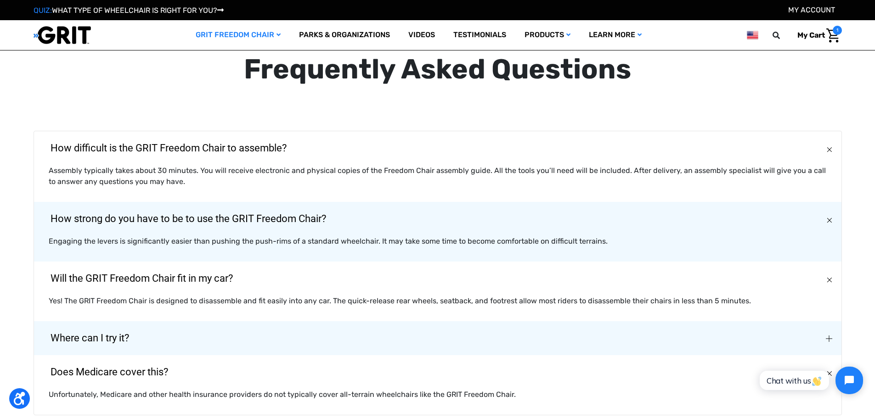
click at [103, 336] on span "Where can I try it?" at bounding box center [90, 338] width 106 height 33
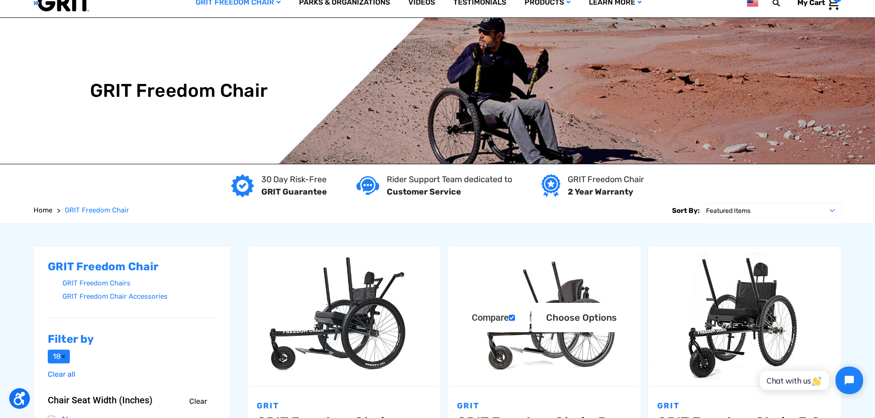
scroll to position [0, 0]
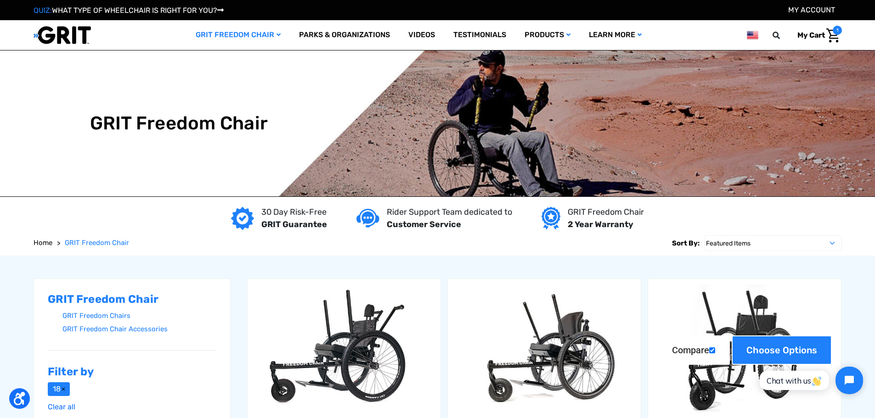
click at [772, 356] on link "Choose Options" at bounding box center [782, 350] width 100 height 29
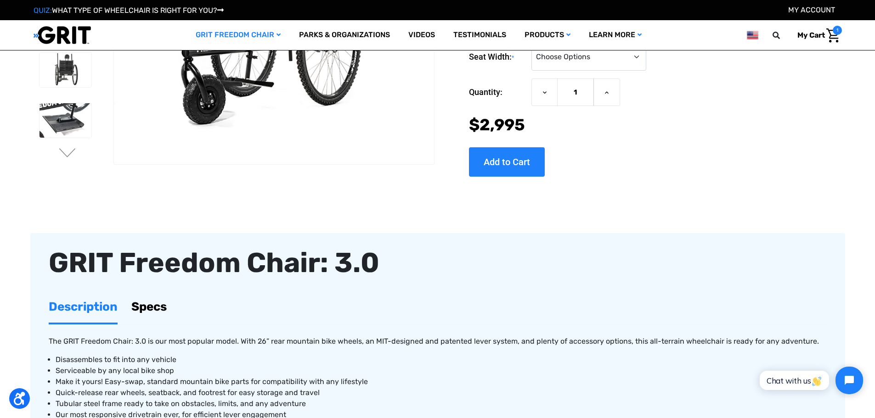
scroll to position [184, 0]
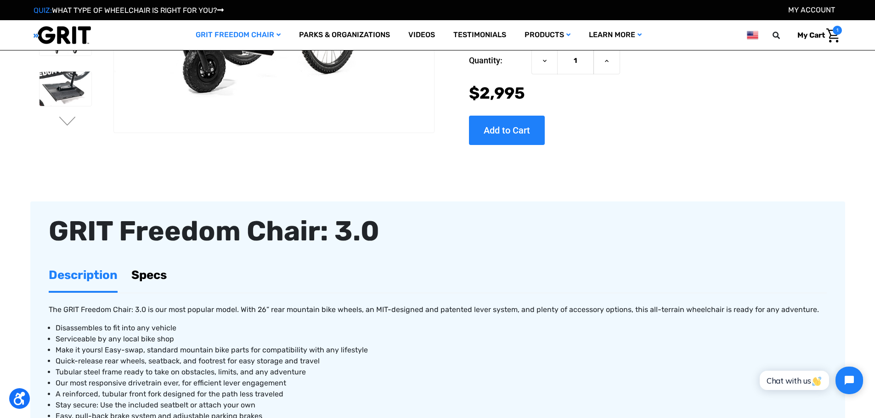
click at [149, 273] on link "Specs" at bounding box center [148, 276] width 35 height 32
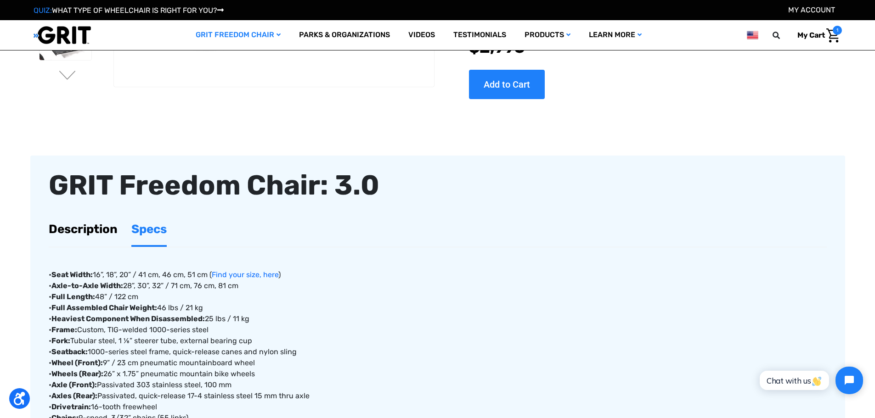
scroll to position [0, 0]
